Goal: Find specific page/section: Find specific page/section

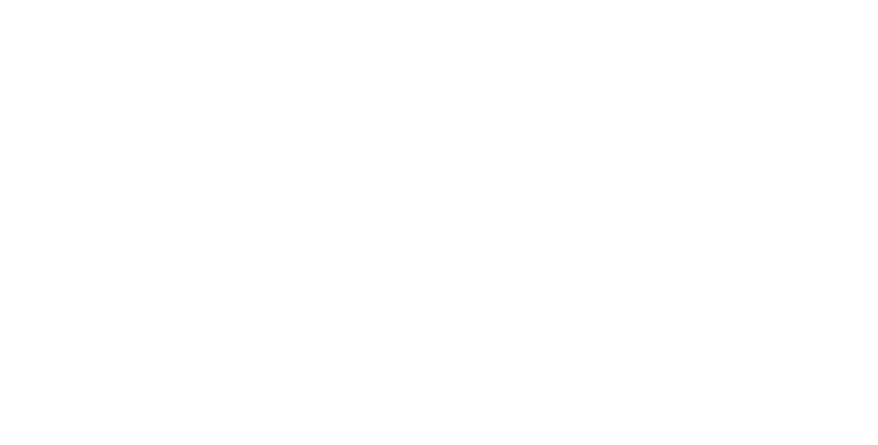
select select "Song"
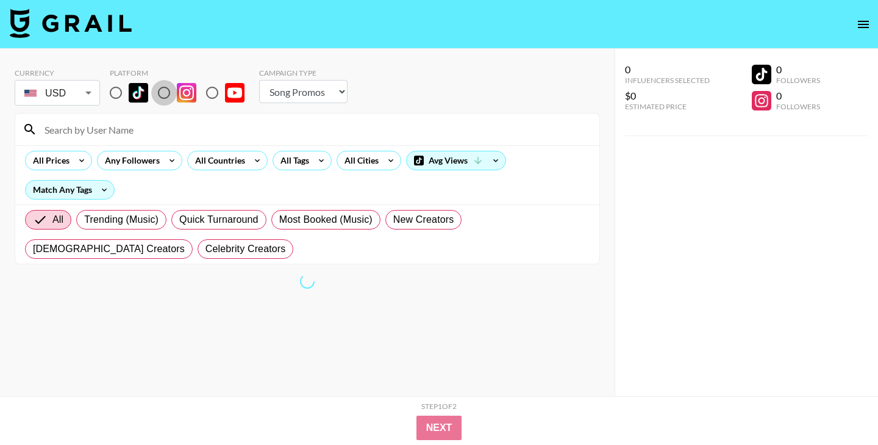
click at [168, 95] on input "radio" at bounding box center [164, 93] width 26 height 26
radio input "true"
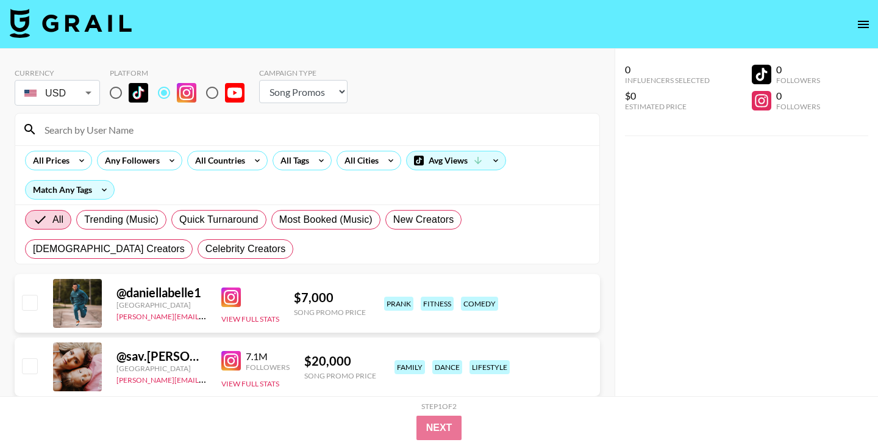
click at [132, 129] on input at bounding box center [314, 130] width 555 height 20
paste input "ricky_and_lesly"
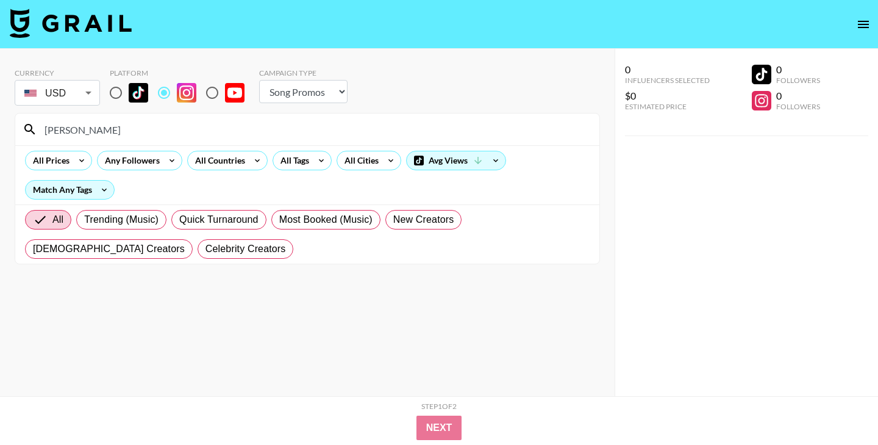
type input "ricky_and_lesly"
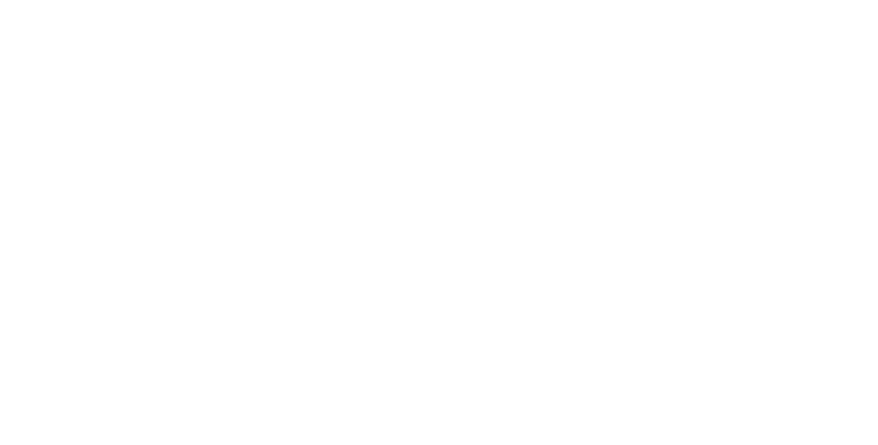
select select "Song"
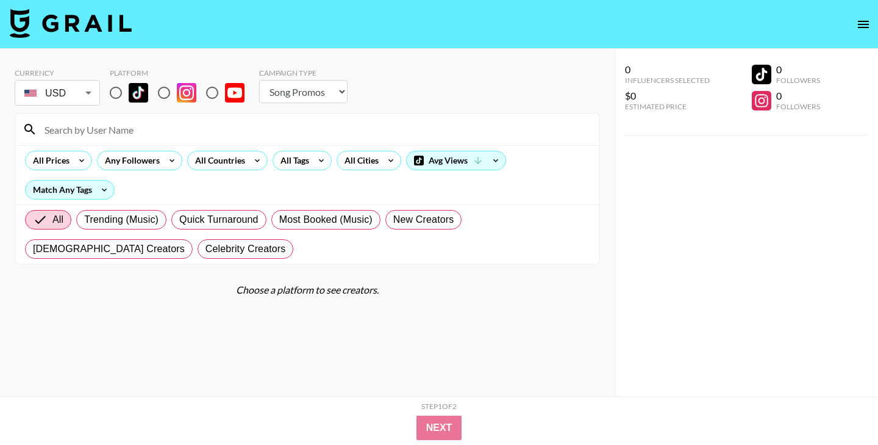
click at [163, 90] on input "radio" at bounding box center [164, 93] width 26 height 26
radio input "true"
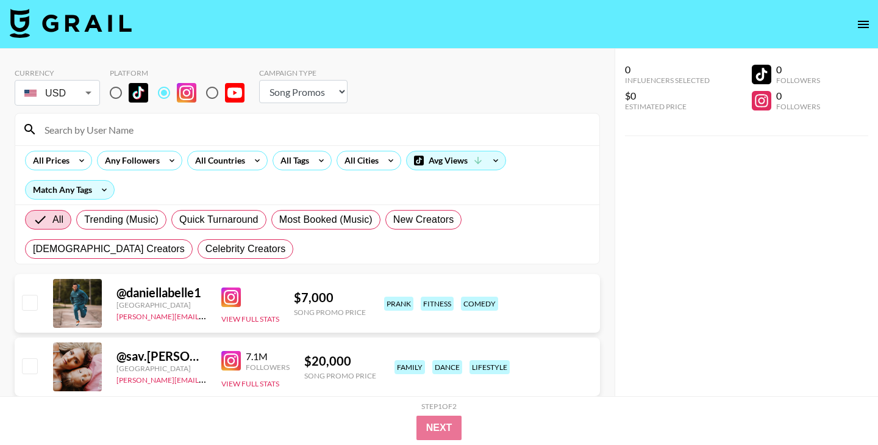
click at [160, 130] on input at bounding box center [314, 130] width 555 height 20
paste input "monicagartner"
type input "monicagartner"
